Goal: Go to known website

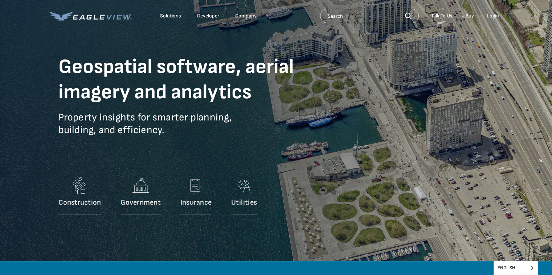
click at [494, 13] on div "Login" at bounding box center [493, 16] width 12 height 7
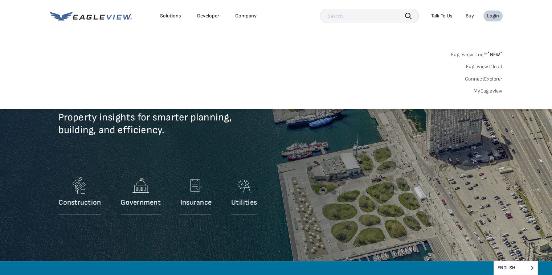
click at [492, 15] on div "Login" at bounding box center [493, 16] width 12 height 7
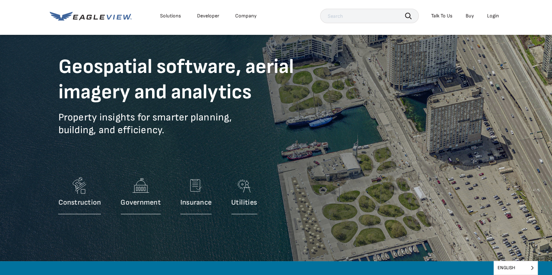
click at [492, 15] on div "Login" at bounding box center [493, 16] width 12 height 7
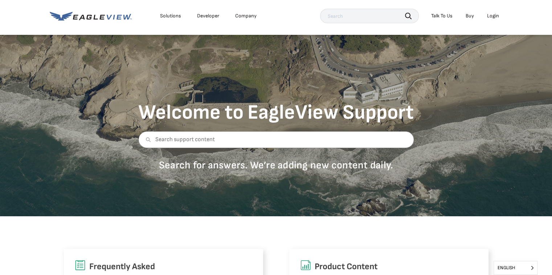
click at [494, 14] on div "Login" at bounding box center [493, 16] width 12 height 7
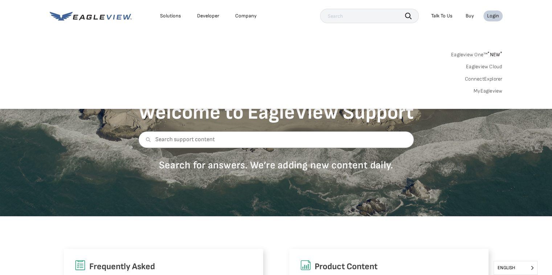
click at [485, 92] on link "MyEagleview" at bounding box center [487, 91] width 29 height 7
